Goal: Register for event/course

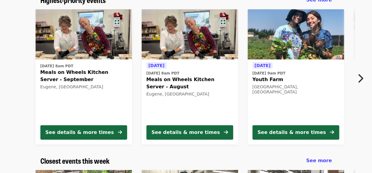
scroll to position [57, 0]
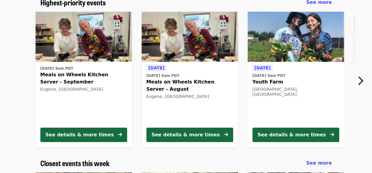
click at [168, 79] on span "Meals on Wheels Kitchen Server - August" at bounding box center [189, 86] width 87 height 14
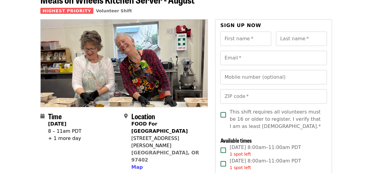
scroll to position [36, 0]
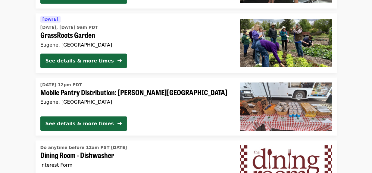
scroll to position [518, 0]
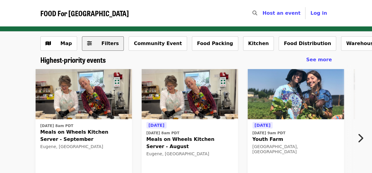
click at [105, 42] on span "Filters" at bounding box center [109, 44] width 17 height 6
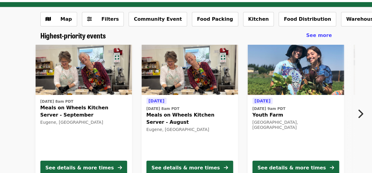
scroll to position [36, 0]
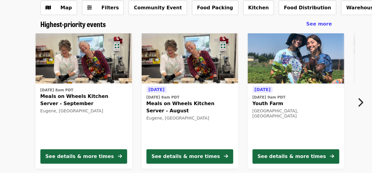
click at [276, 97] on time "[DATE] 9am PDT" at bounding box center [268, 97] width 33 height 5
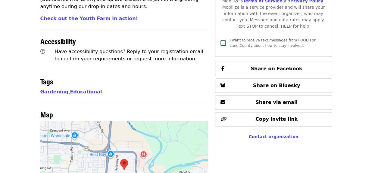
scroll to position [322, 0]
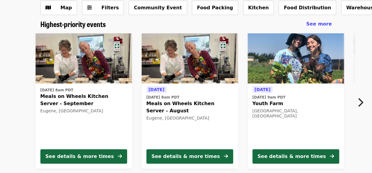
click at [181, 102] on span "Meals on Wheels Kitchen Server - August" at bounding box center [189, 107] width 87 height 14
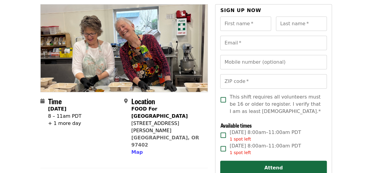
scroll to position [53, 0]
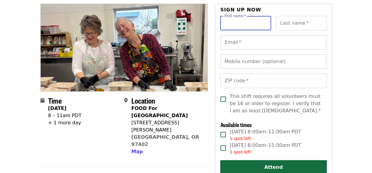
click at [246, 23] on input "First name   *" at bounding box center [245, 23] width 51 height 14
type input "*******"
type input "**********"
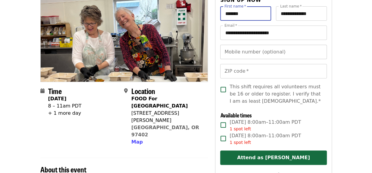
scroll to position [63, 0]
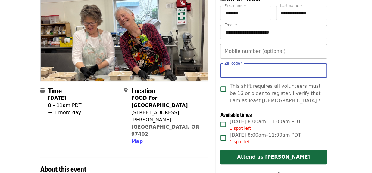
click at [252, 67] on input "ZIP code   *" at bounding box center [273, 71] width 106 height 14
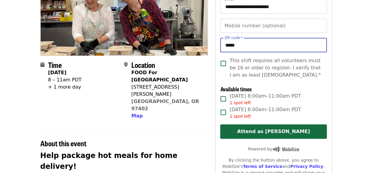
scroll to position [89, 0]
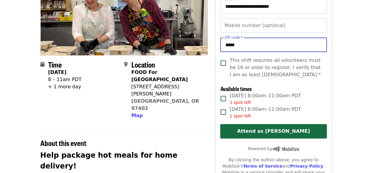
type input "*****"
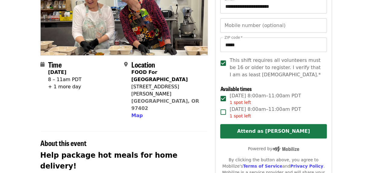
click at [271, 132] on button "Attend as [PERSON_NAME]" at bounding box center [273, 131] width 106 height 14
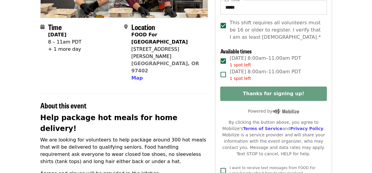
scroll to position [137, 0]
